Goal: Transaction & Acquisition: Obtain resource

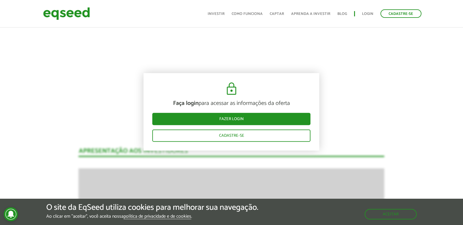
scroll to position [366, 0]
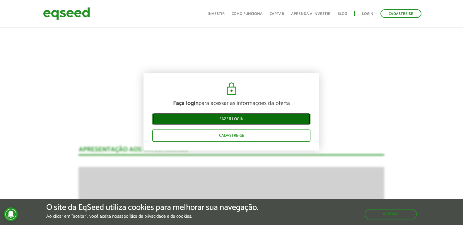
click at [244, 116] on link "Fazer login" at bounding box center [231, 119] width 158 height 12
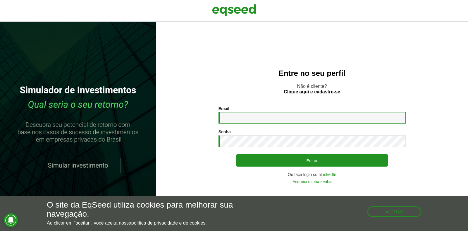
click at [241, 117] on input "Email *" at bounding box center [312, 117] width 187 height 11
type input "**********"
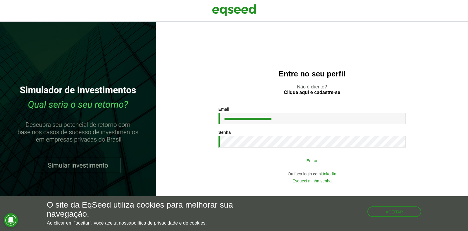
click at [316, 162] on button "Entrar" at bounding box center [312, 160] width 152 height 11
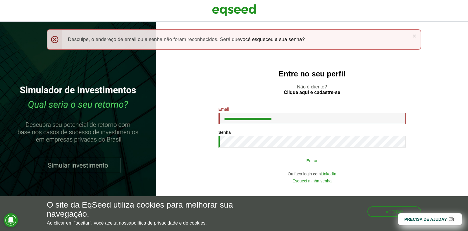
click at [320, 162] on button "Entrar" at bounding box center [312, 160] width 152 height 11
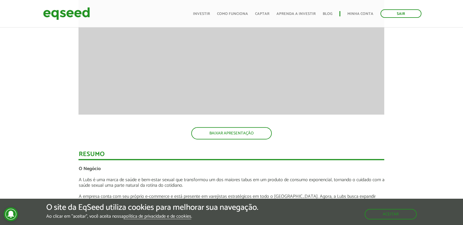
scroll to position [549, 0]
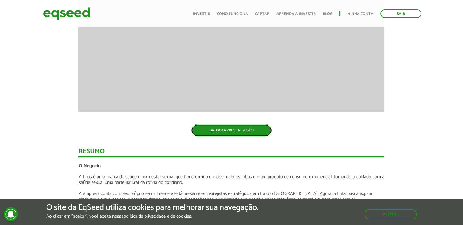
click at [233, 134] on link "BAIXAR APRESENTAÇÃO" at bounding box center [231, 130] width 81 height 12
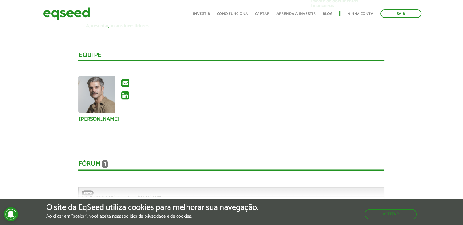
scroll to position [1134, 0]
click at [95, 90] on img at bounding box center [96, 94] width 37 height 37
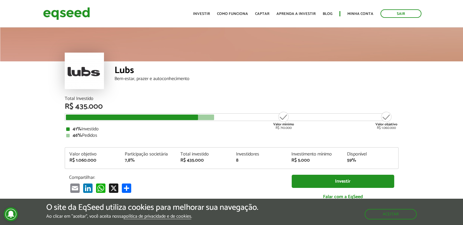
scroll to position [1136, 0]
